Goal: Task Accomplishment & Management: Check status

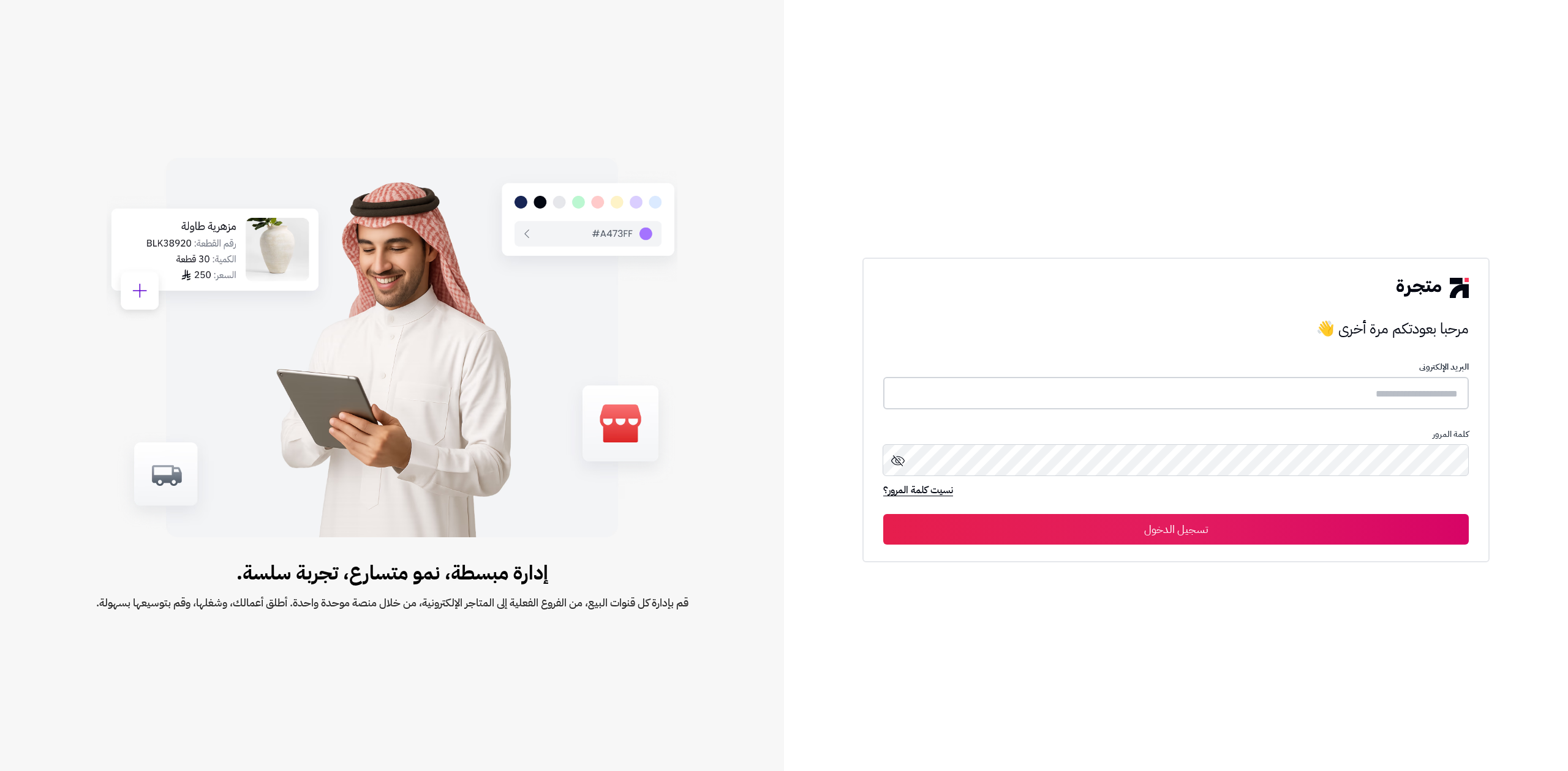
type input "*****"
click at [1186, 524] on button "تسجيل الدخول" at bounding box center [1176, 529] width 585 height 30
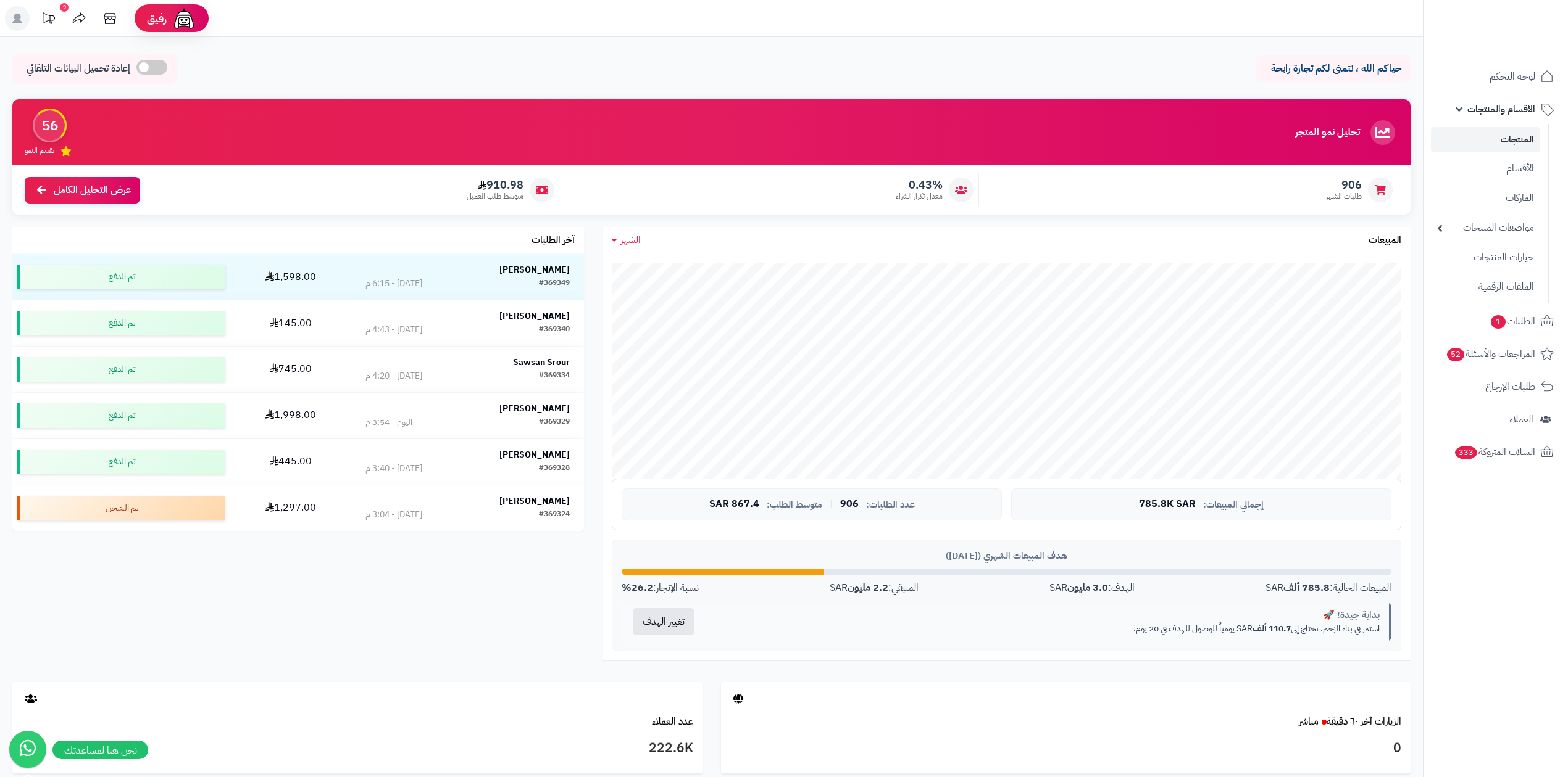
click at [1511, 104] on span "الأقسام والمنتجات" at bounding box center [1501, 109] width 68 height 17
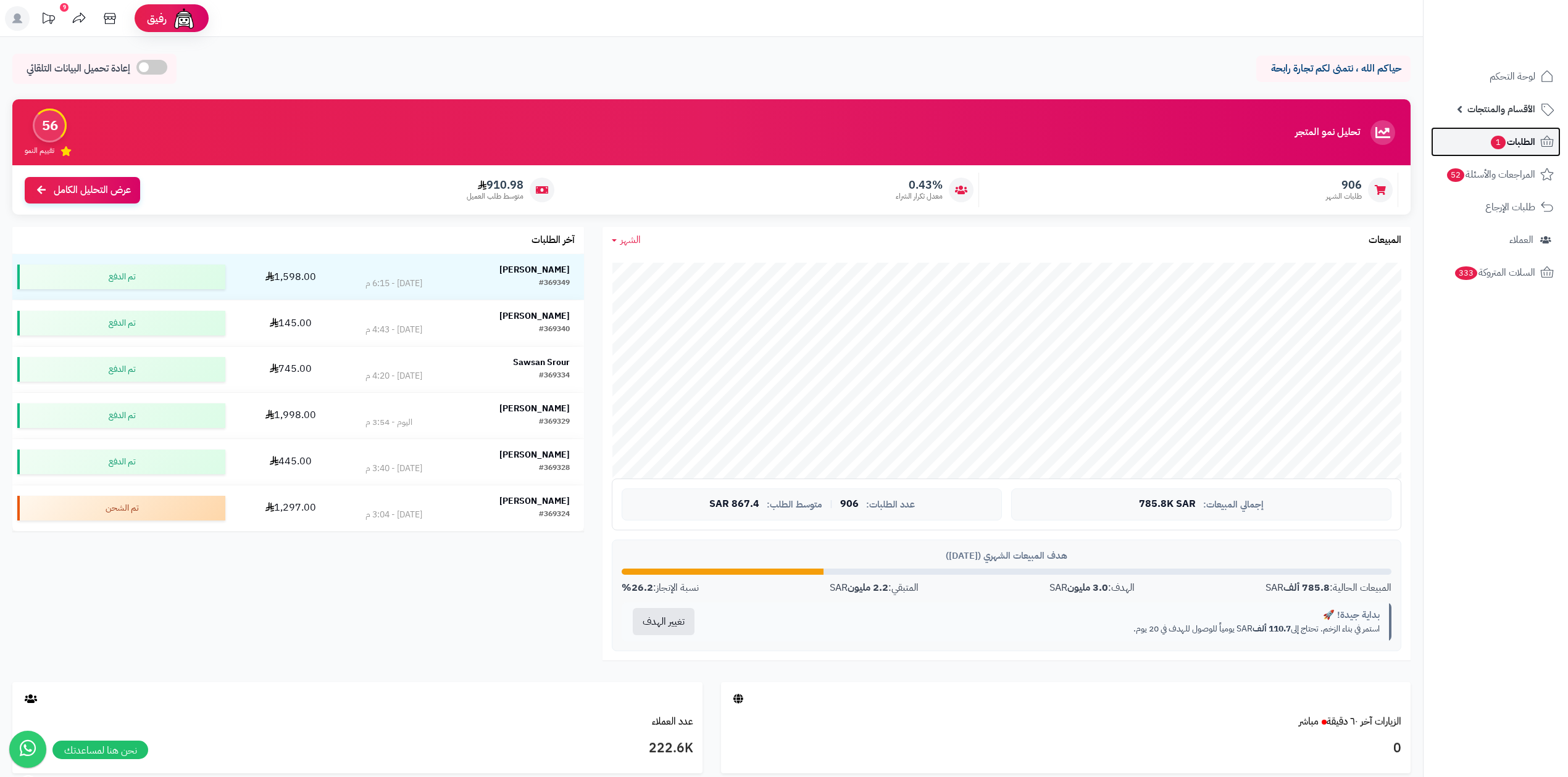
click at [1507, 144] on span "الطلبات 1" at bounding box center [1512, 142] width 45 height 17
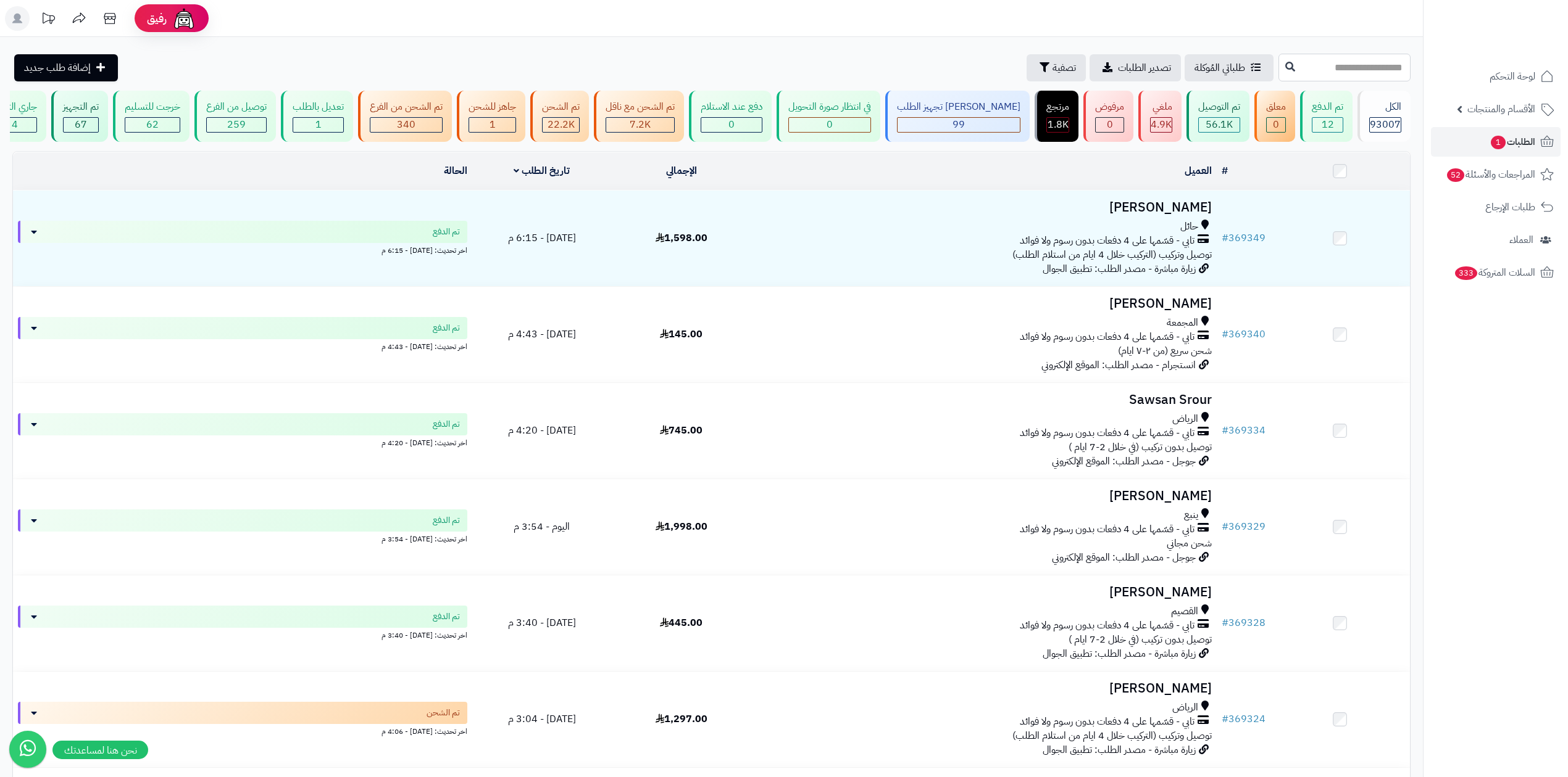
click at [1308, 64] on input "text" at bounding box center [1344, 68] width 132 height 28
paste input "******"
type input "******"
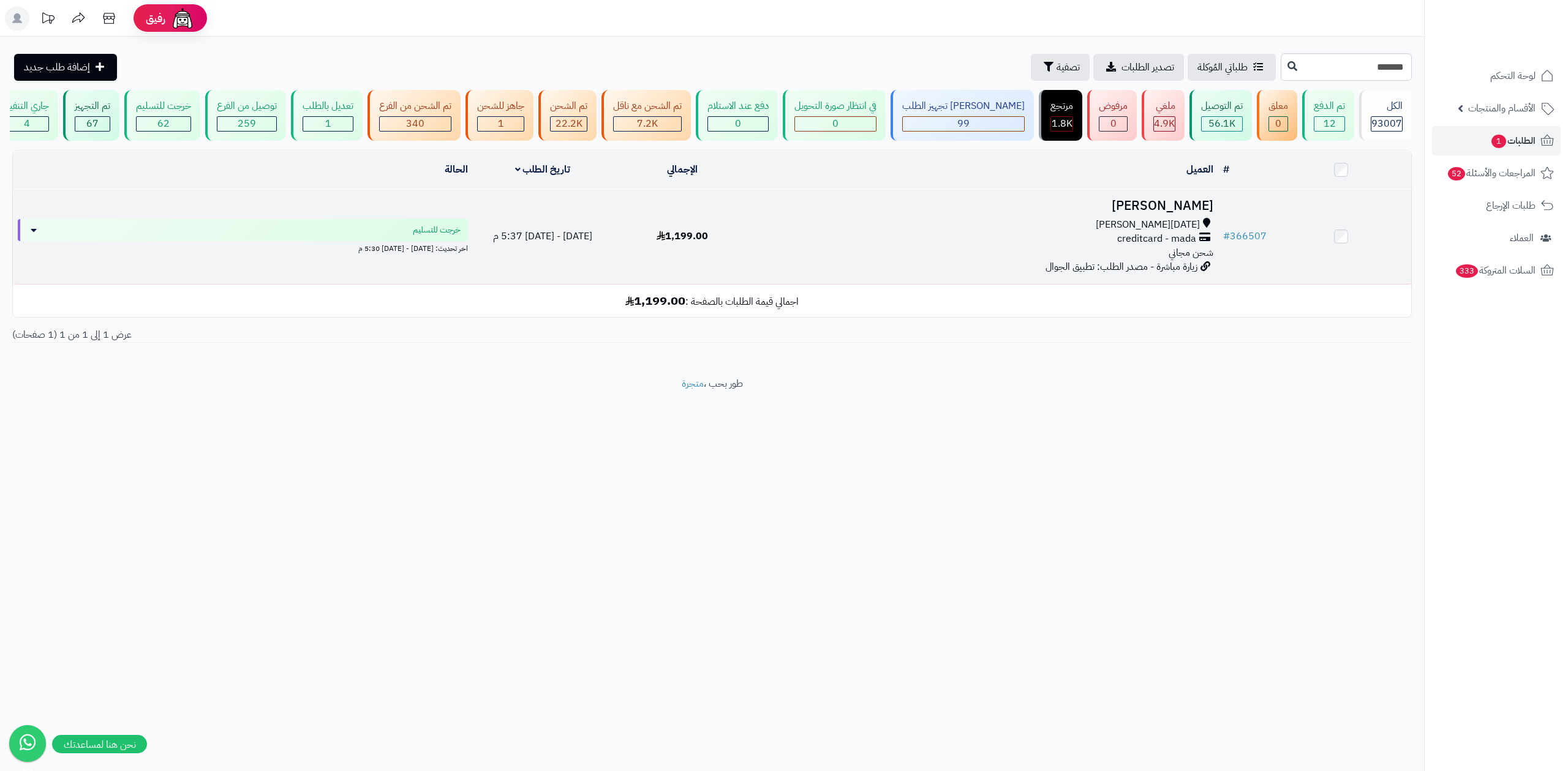
click at [977, 248] on div "خميس مشيط creditcard - mada شحن مجاني" at bounding box center [985, 238] width 456 height 42
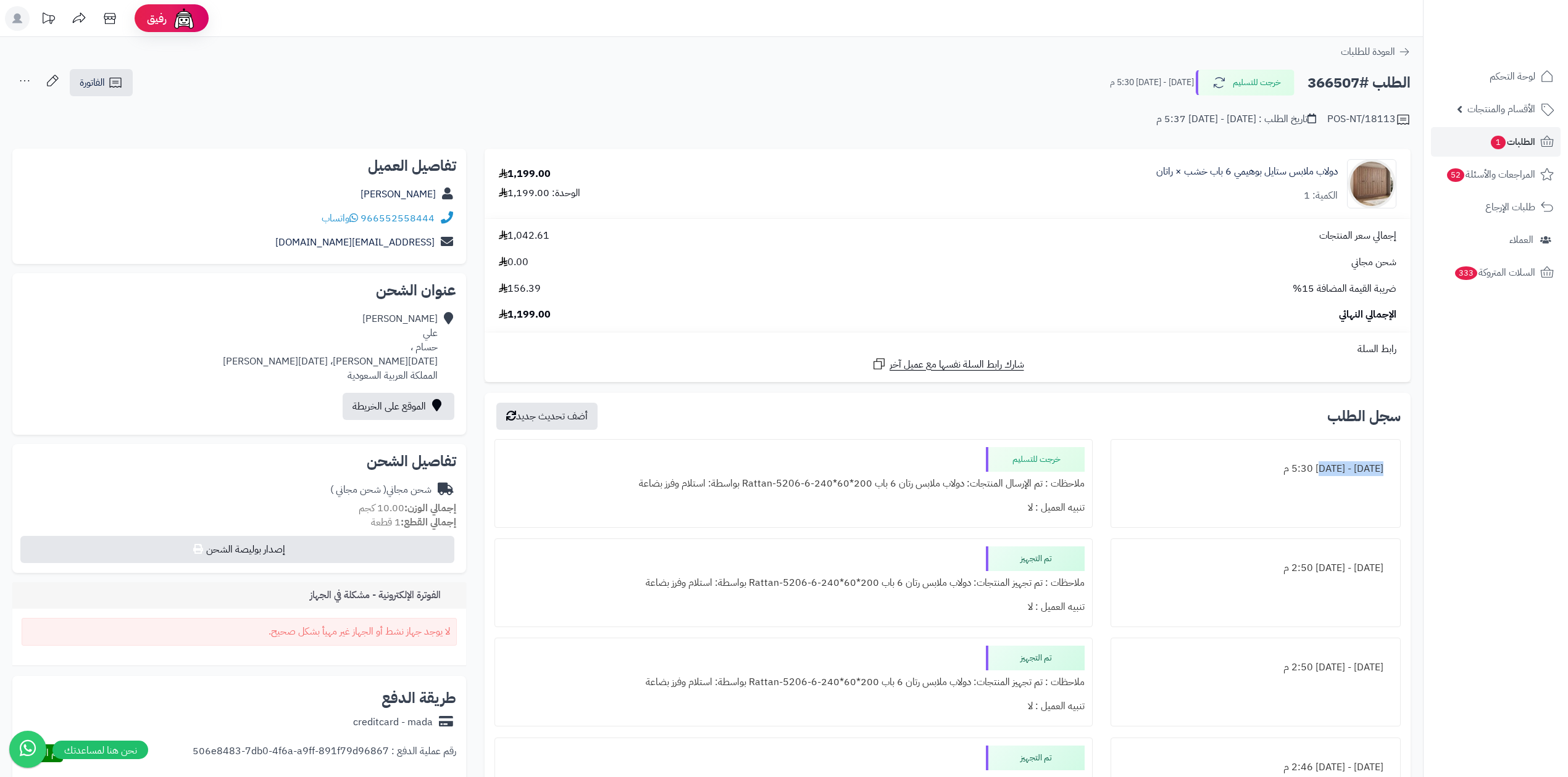
drag, startPoint x: 1201, startPoint y: 469, endPoint x: 1299, endPoint y: 465, distance: 98.1
click at [1312, 465] on div "[DATE] - [DATE] 5:30 م" at bounding box center [1255, 468] width 274 height 24
click at [1223, 474] on div "[DATE] - [DATE] 5:30 م" at bounding box center [1255, 468] width 274 height 24
click at [1255, 467] on div "[DATE] - [DATE] 5:30 م" at bounding box center [1255, 468] width 274 height 24
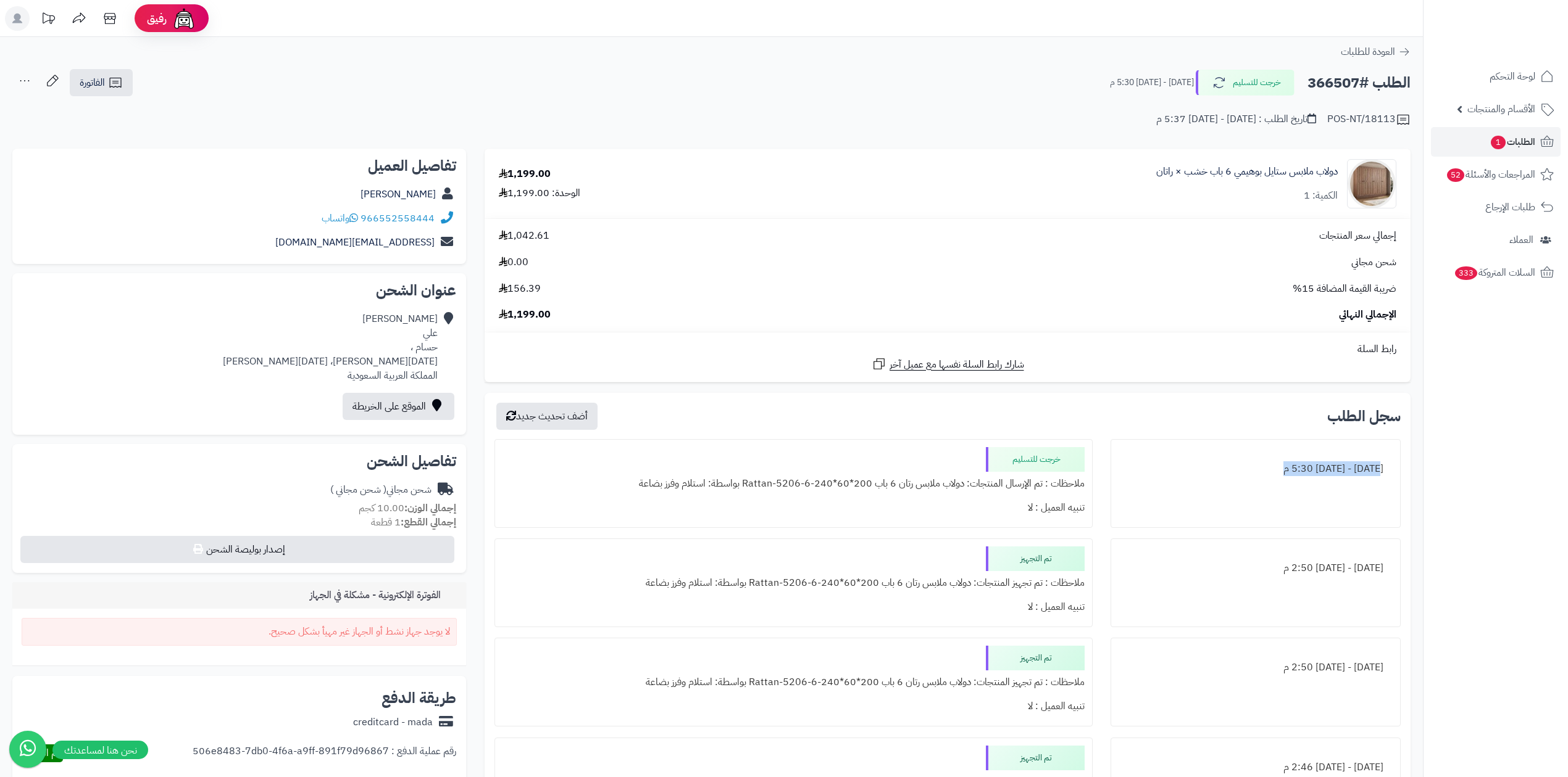
click at [1255, 467] on div "[DATE] - [DATE] 5:30 م" at bounding box center [1255, 468] width 274 height 24
click at [1145, 470] on div "[DATE] - [DATE] 5:30 م" at bounding box center [1255, 468] width 274 height 24
click at [1322, 89] on h2 "الطلب #366507" at bounding box center [1359, 83] width 103 height 25
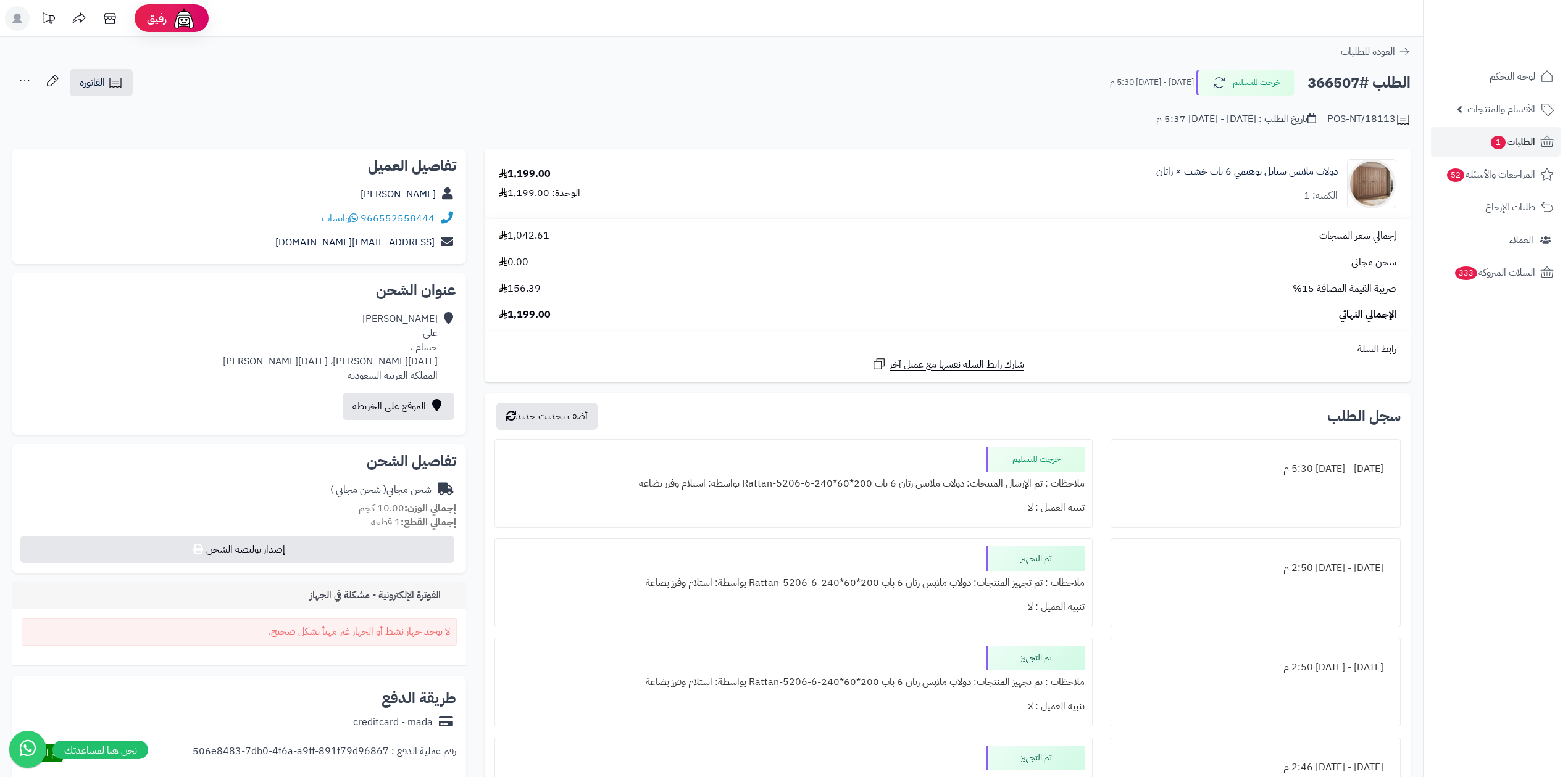
copy h2 "366507"
click at [893, 80] on div "الطلب #366507 خرجت للتسليم [DATE] - [DATE] 5:30 م الفاتورة طباعة الفاتورة إرسال…" at bounding box center [711, 83] width 1398 height 29
